Goal: Information Seeking & Learning: Understand process/instructions

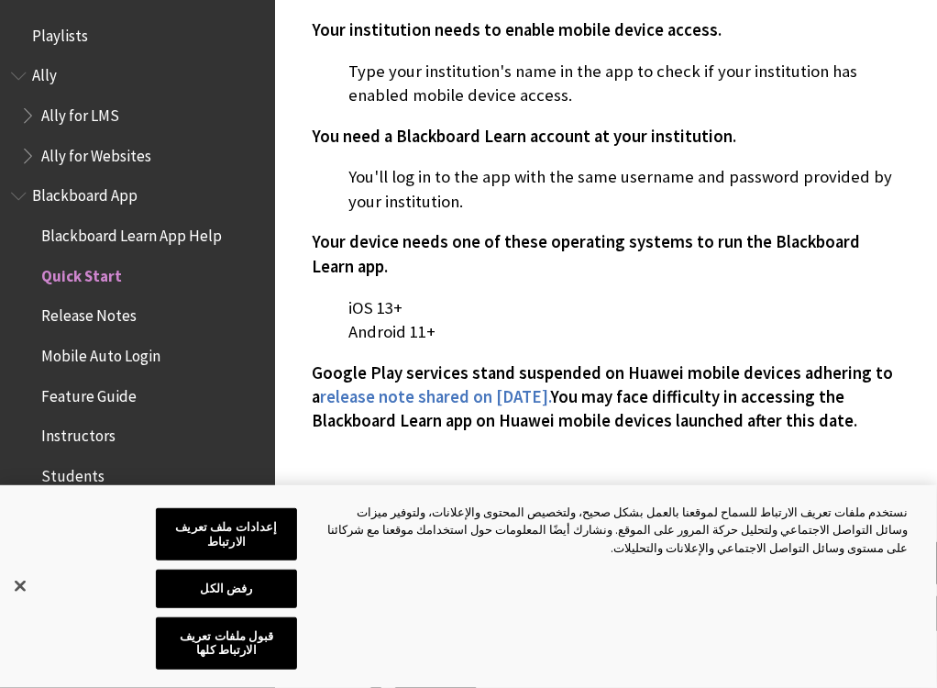
scroll to position [232, 0]
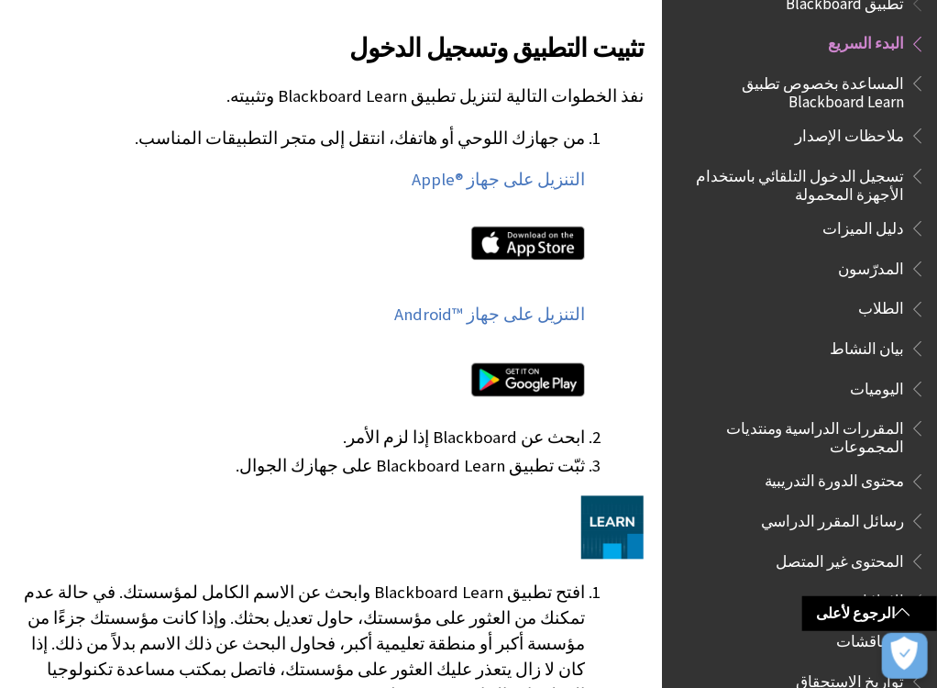
scroll to position [888, 0]
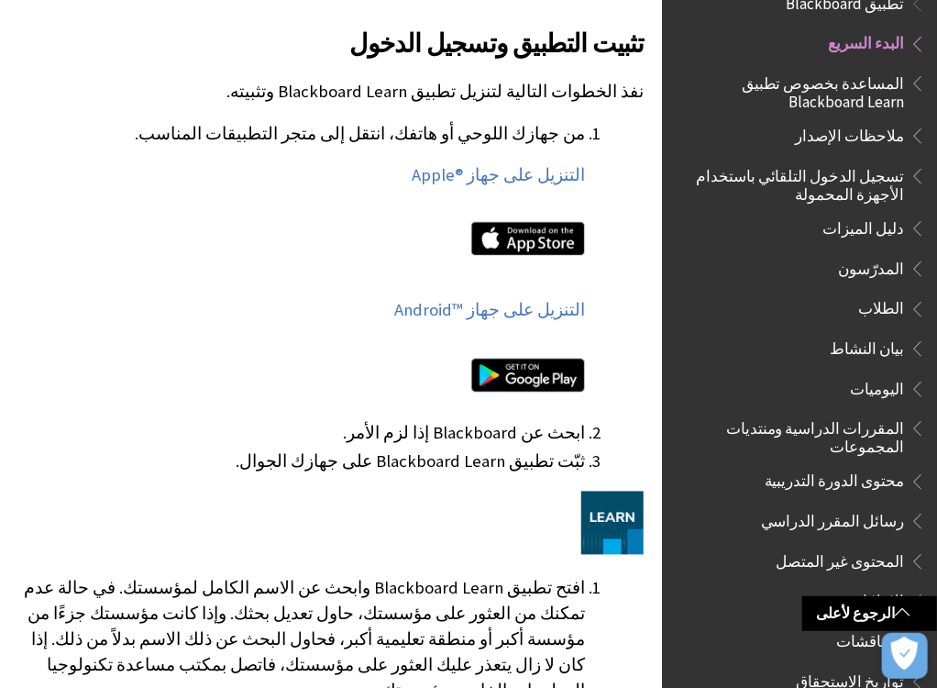
click at [441, 562] on div "تثبيت التطبيق وتسجيل الدخول نفذ الخطوات التالية لتنزيل تطبيق Blackboard Learn و…" at bounding box center [331, 393] width 626 height 782
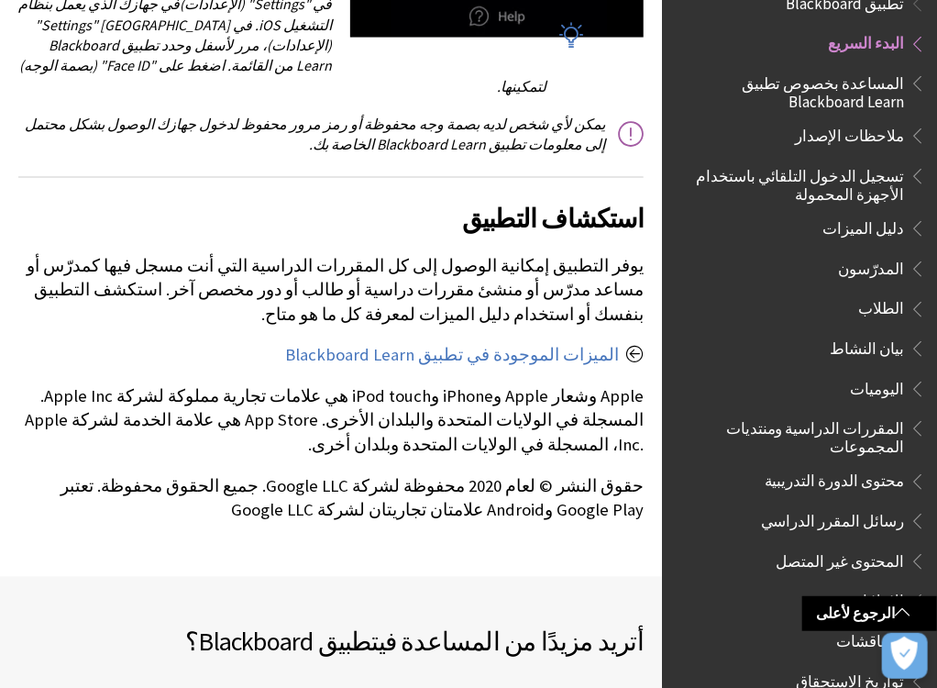
scroll to position [3335, 0]
